Goal: Information Seeking & Learning: Learn about a topic

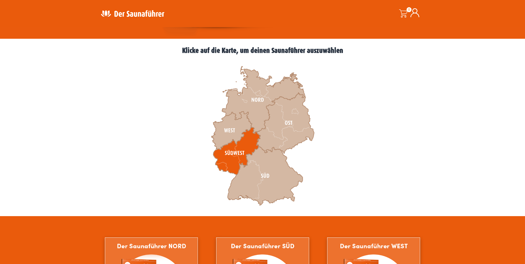
click at [229, 154] on icon at bounding box center [236, 151] width 47 height 48
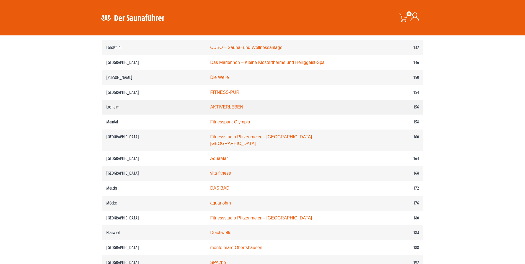
scroll to position [707, 0]
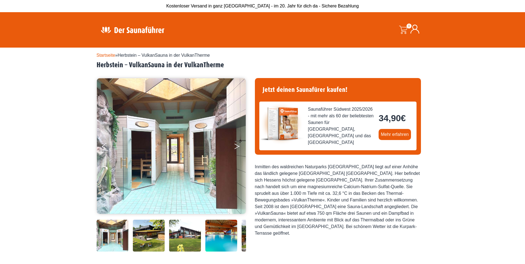
click at [237, 146] on icon "Next" at bounding box center [237, 145] width 5 height 3
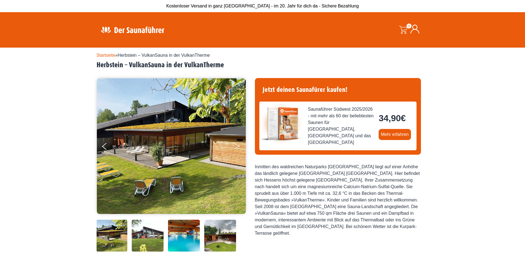
click at [237, 146] on icon "Next" at bounding box center [237, 145] width 5 height 3
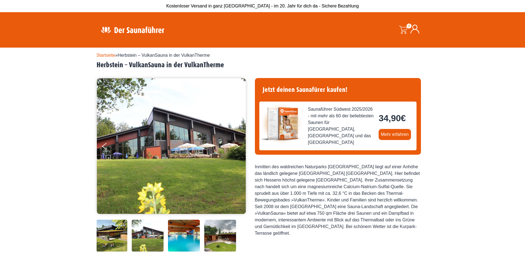
click at [237, 146] on icon "Next" at bounding box center [237, 145] width 5 height 3
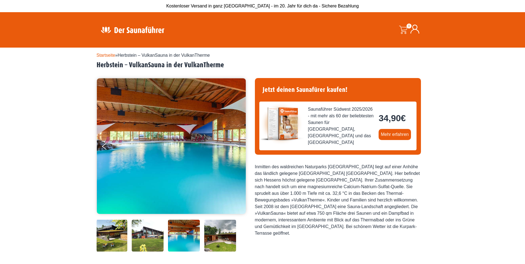
click at [237, 146] on icon "Next" at bounding box center [237, 145] width 5 height 3
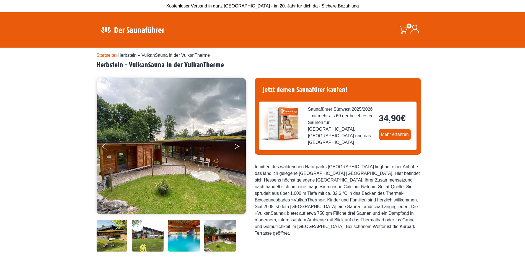
click at [237, 146] on icon "Next" at bounding box center [237, 145] width 5 height 3
click at [237, 145] on icon "Next" at bounding box center [237, 145] width 5 height 3
click at [237, 144] on button "Next" at bounding box center [241, 148] width 14 height 14
click at [105, 148] on icon "Previous" at bounding box center [104, 147] width 5 height 3
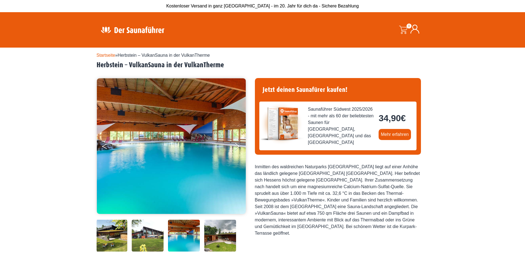
click at [102, 146] on ul at bounding box center [172, 146] width 150 height 136
click at [106, 147] on button "Previous" at bounding box center [109, 148] width 14 height 14
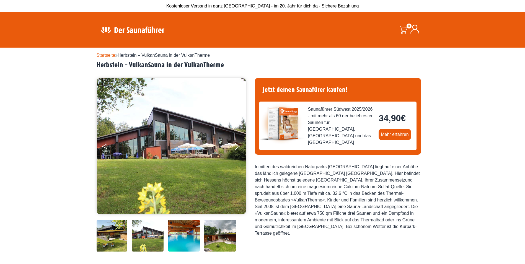
click at [106, 147] on button "Previous" at bounding box center [109, 148] width 14 height 14
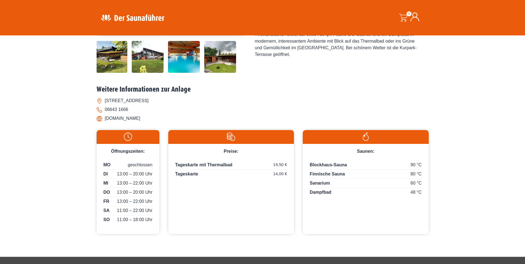
scroll to position [166, 0]
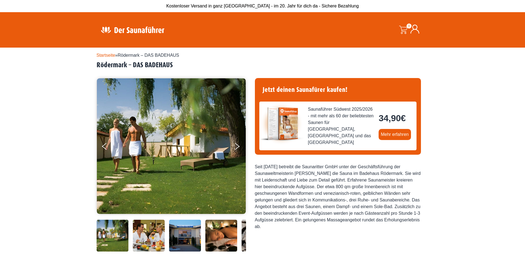
click at [177, 132] on img at bounding box center [171, 146] width 149 height 140
click at [238, 148] on button "Next" at bounding box center [241, 148] width 14 height 14
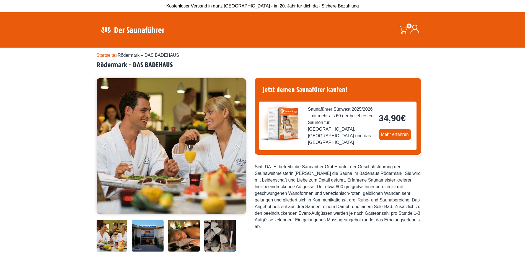
click at [237, 148] on icon "Next" at bounding box center [237, 147] width 5 height 3
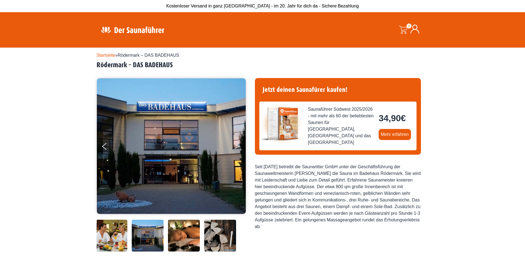
click at [237, 148] on icon "Next" at bounding box center [237, 147] width 5 height 3
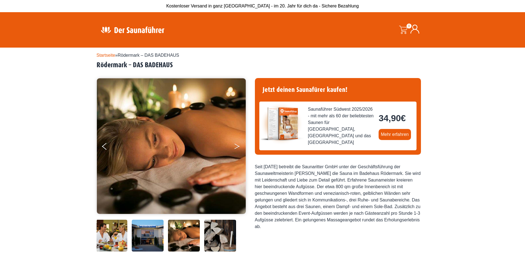
click at [237, 148] on icon "Next" at bounding box center [237, 147] width 5 height 3
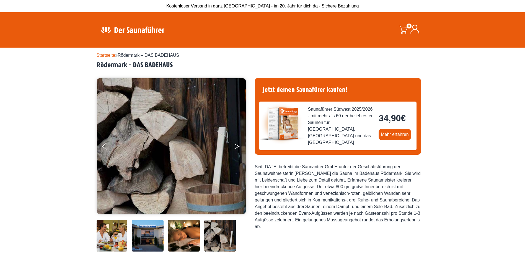
click at [237, 148] on icon "Next" at bounding box center [237, 147] width 5 height 3
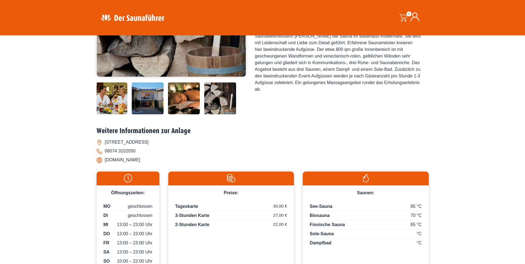
scroll to position [194, 0]
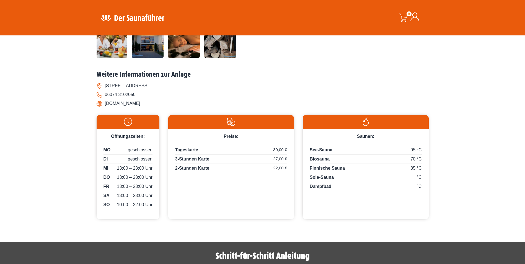
click at [117, 104] on li "[DOMAIN_NAME]" at bounding box center [263, 103] width 332 height 9
